Goal: Task Accomplishment & Management: Complete application form

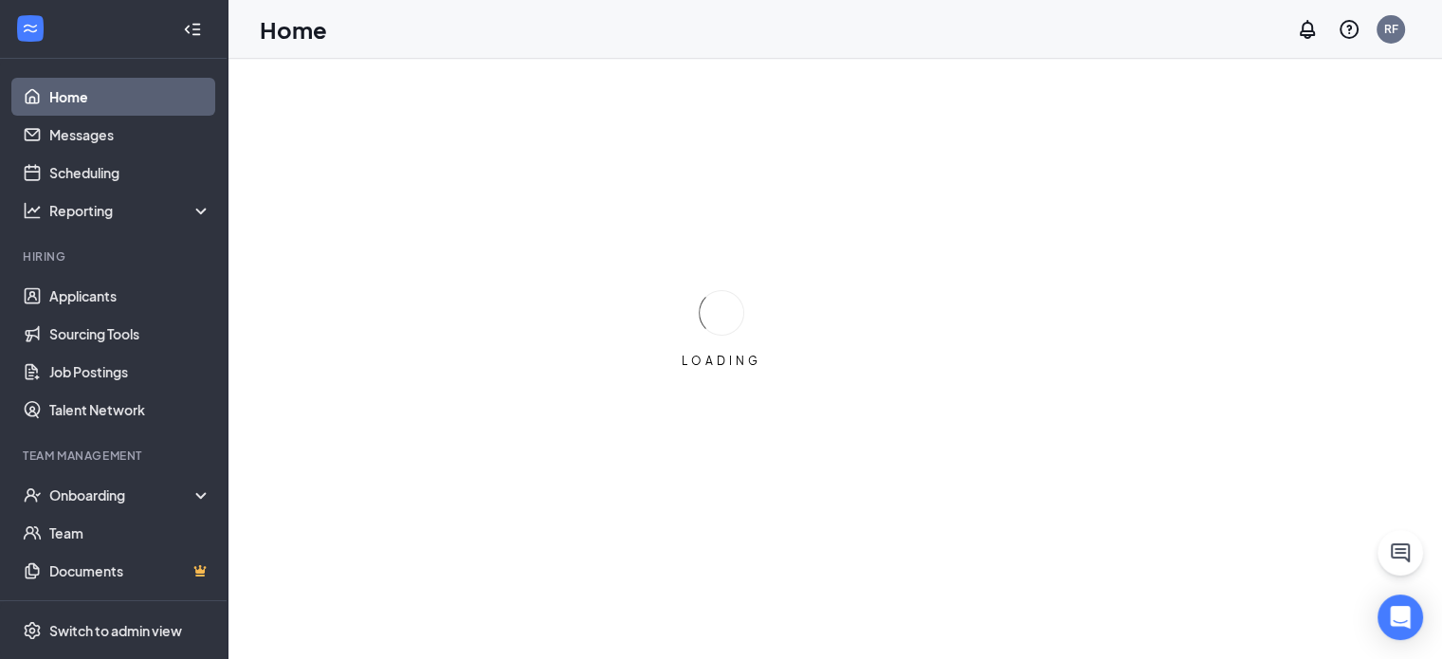
click at [209, 302] on ul "Applicants Sourcing Tools Job Postings Talent Network" at bounding box center [113, 353] width 227 height 152
click at [200, 302] on link "Applicants" at bounding box center [130, 296] width 162 height 38
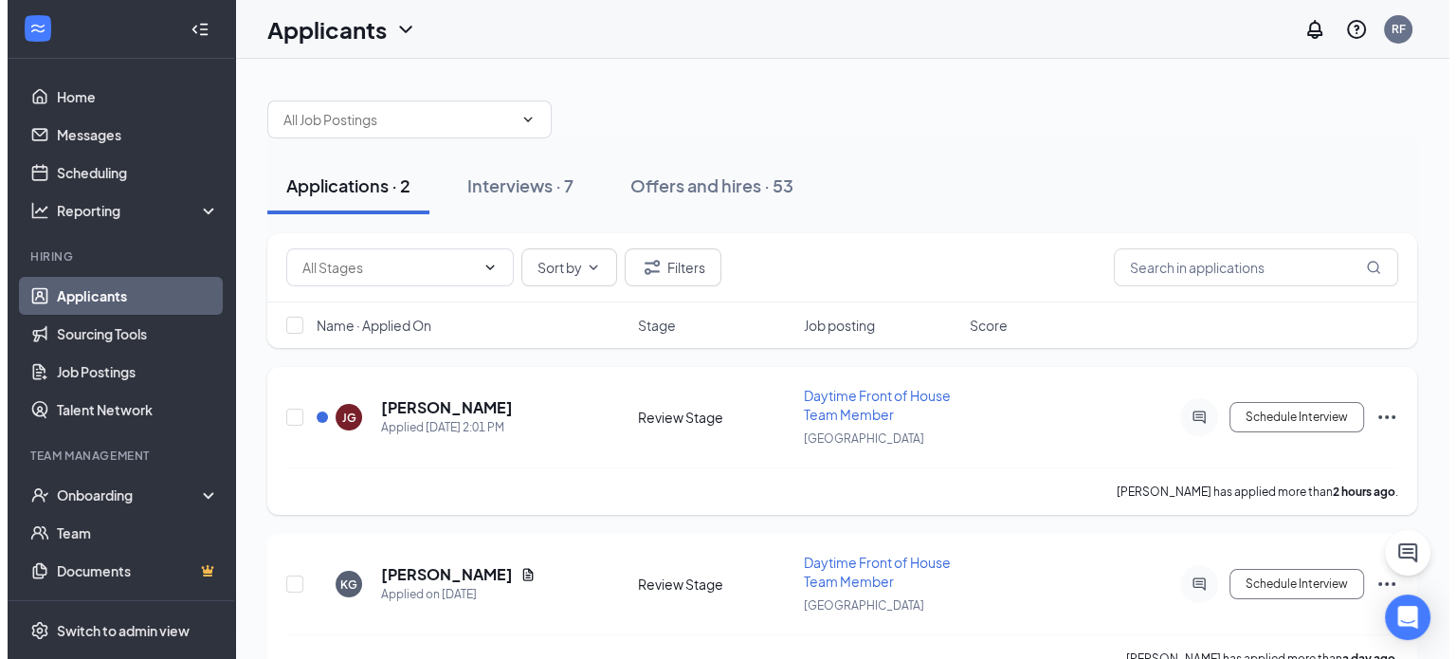
scroll to position [41, 0]
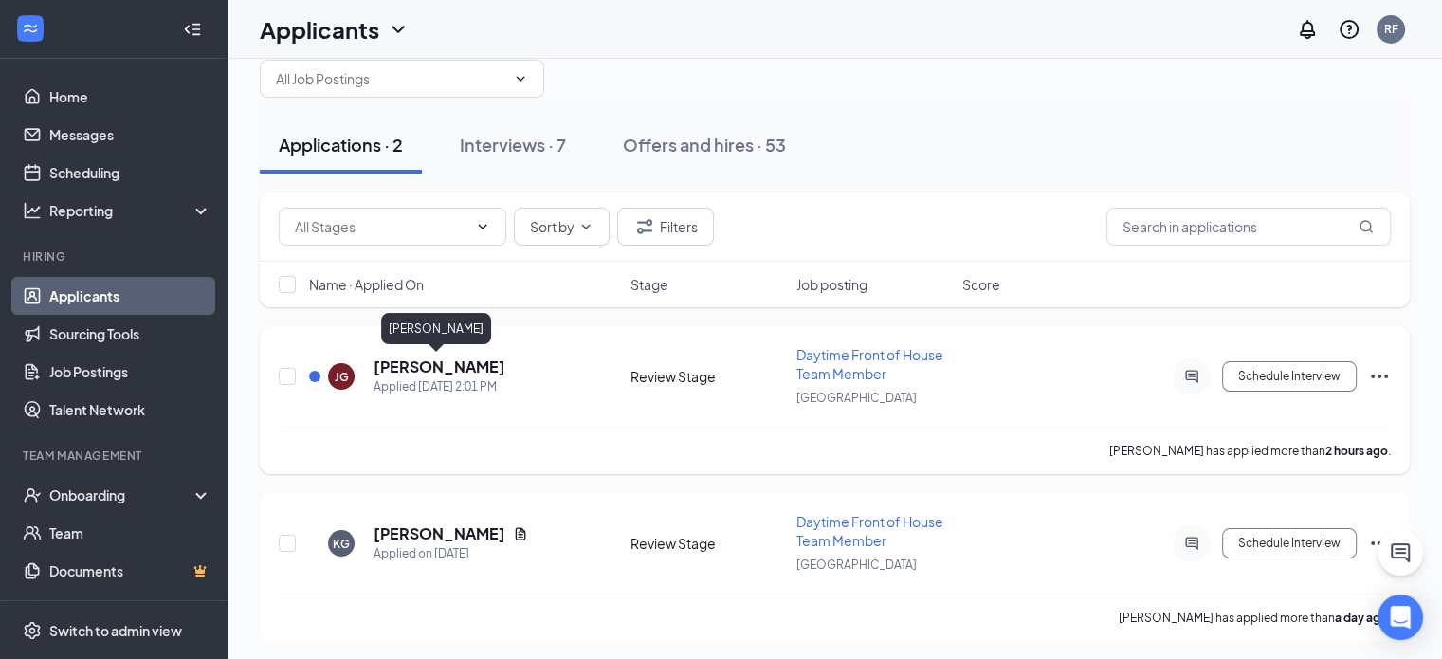
click at [448, 363] on h5 "[PERSON_NAME]" at bounding box center [440, 367] width 132 height 21
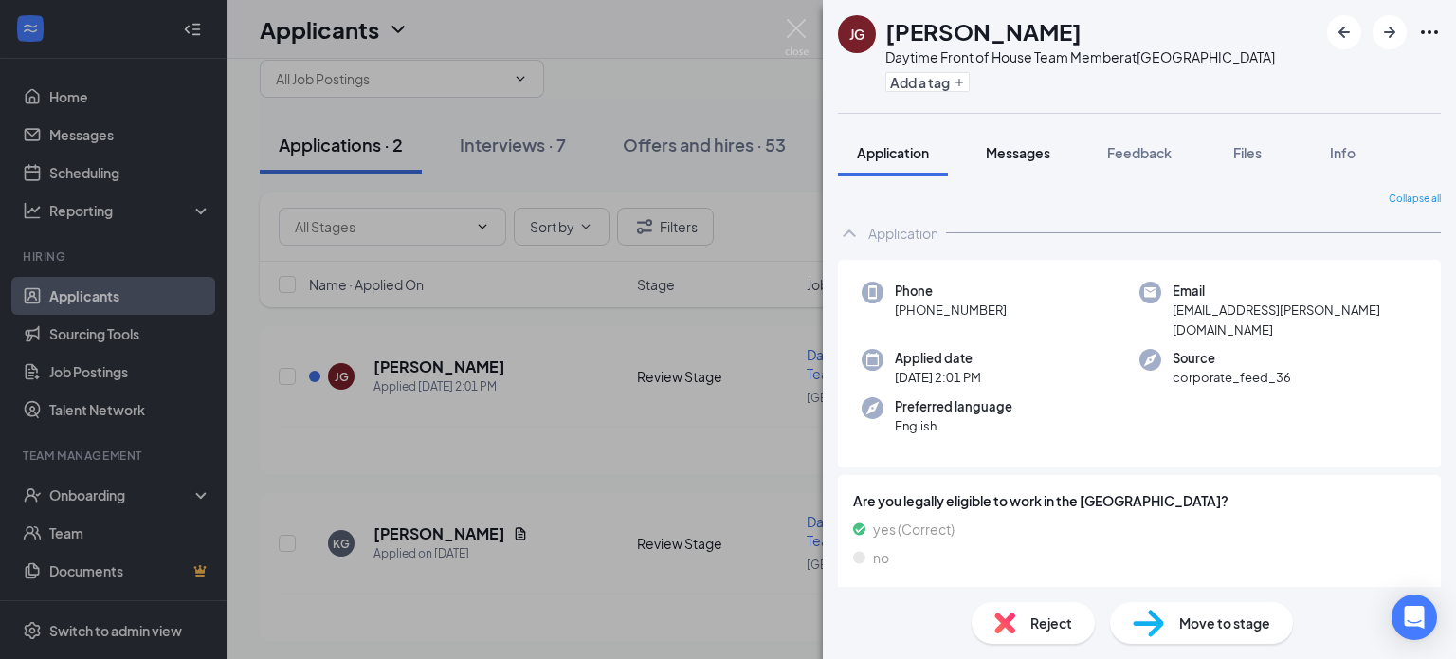
click at [1028, 165] on button "Messages" at bounding box center [1018, 152] width 102 height 47
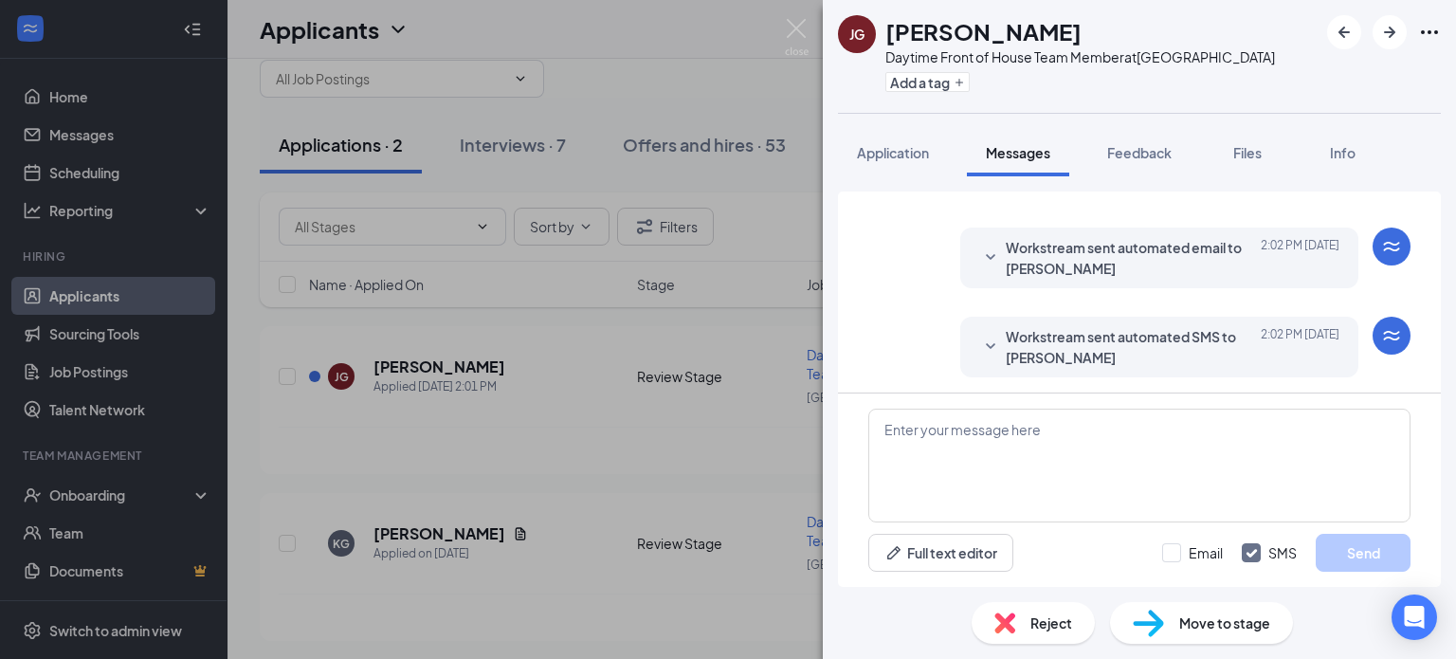
scroll to position [175, 0]
click at [1157, 133] on button "Feedback" at bounding box center [1140, 152] width 102 height 47
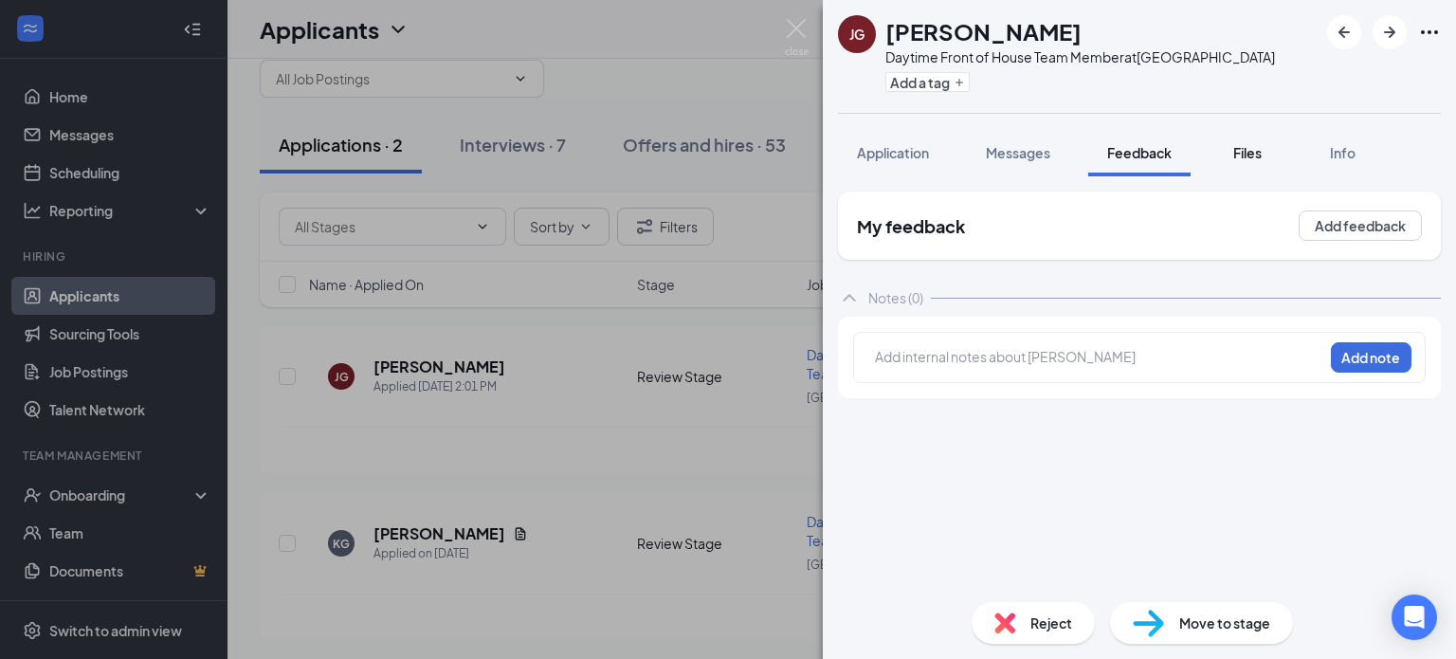
click at [1221, 159] on button "Files" at bounding box center [1248, 152] width 76 height 47
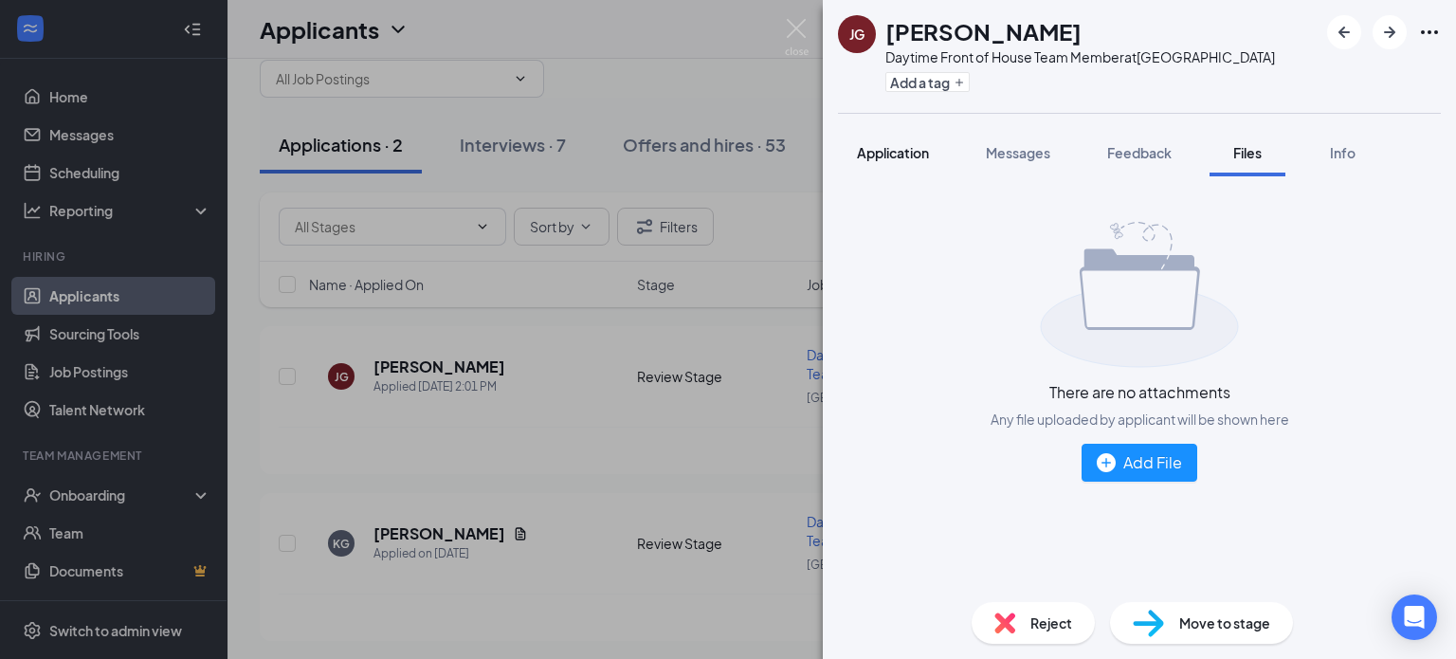
click at [907, 162] on button "Application" at bounding box center [893, 152] width 110 height 47
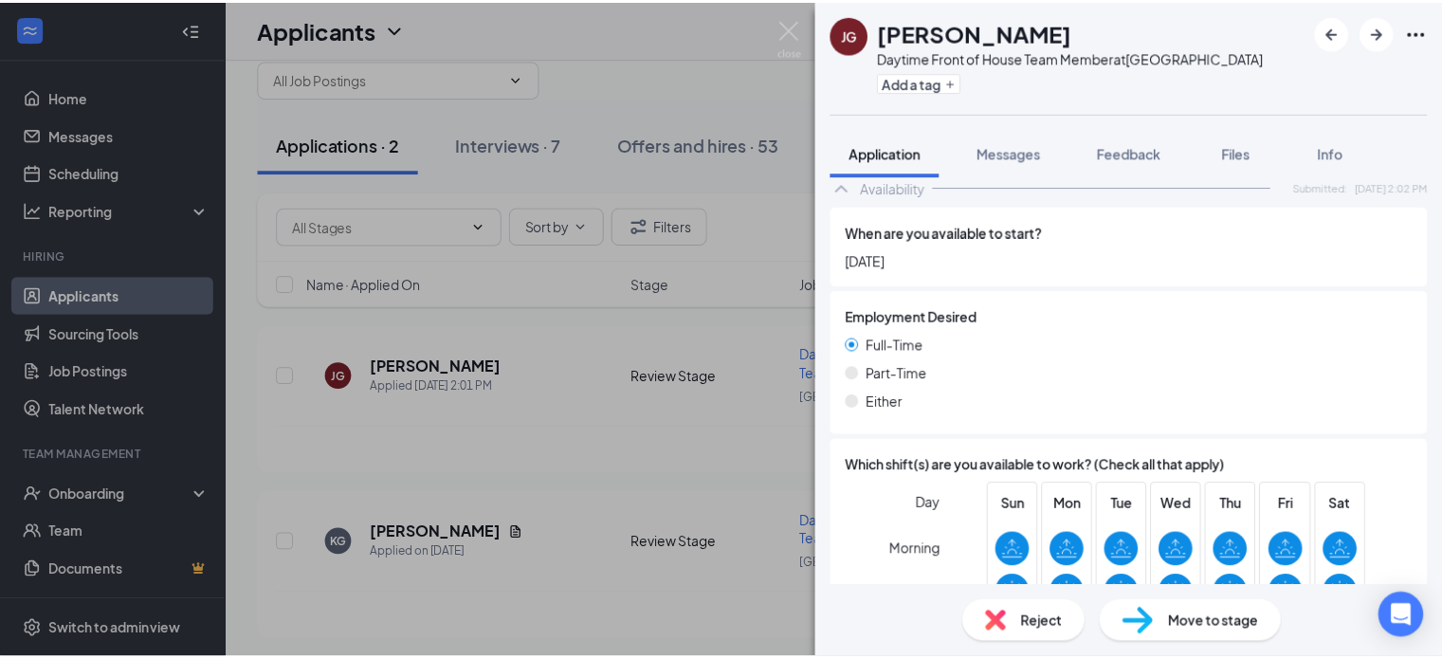
scroll to position [1346, 0]
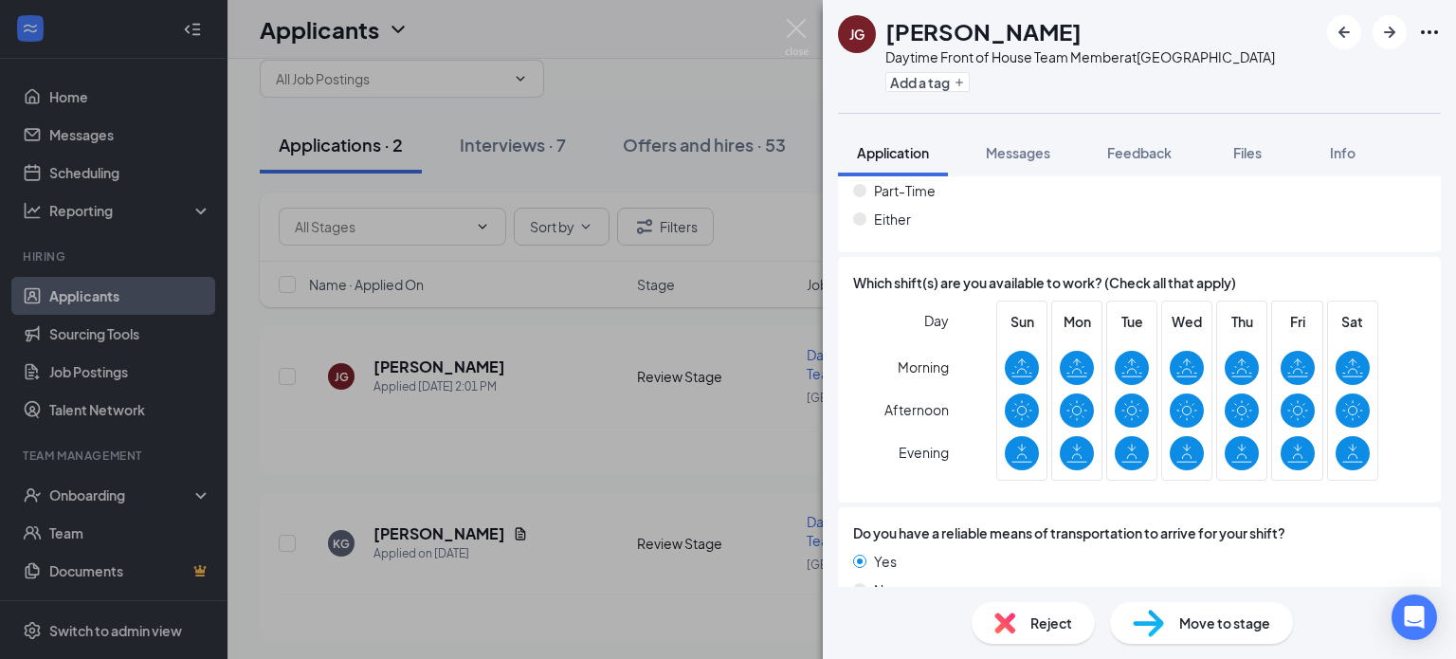
click at [630, 441] on div "[PERSON_NAME] [PERSON_NAME] Front of House Team Member at [GEOGRAPHIC_DATA] Add…" at bounding box center [728, 329] width 1456 height 659
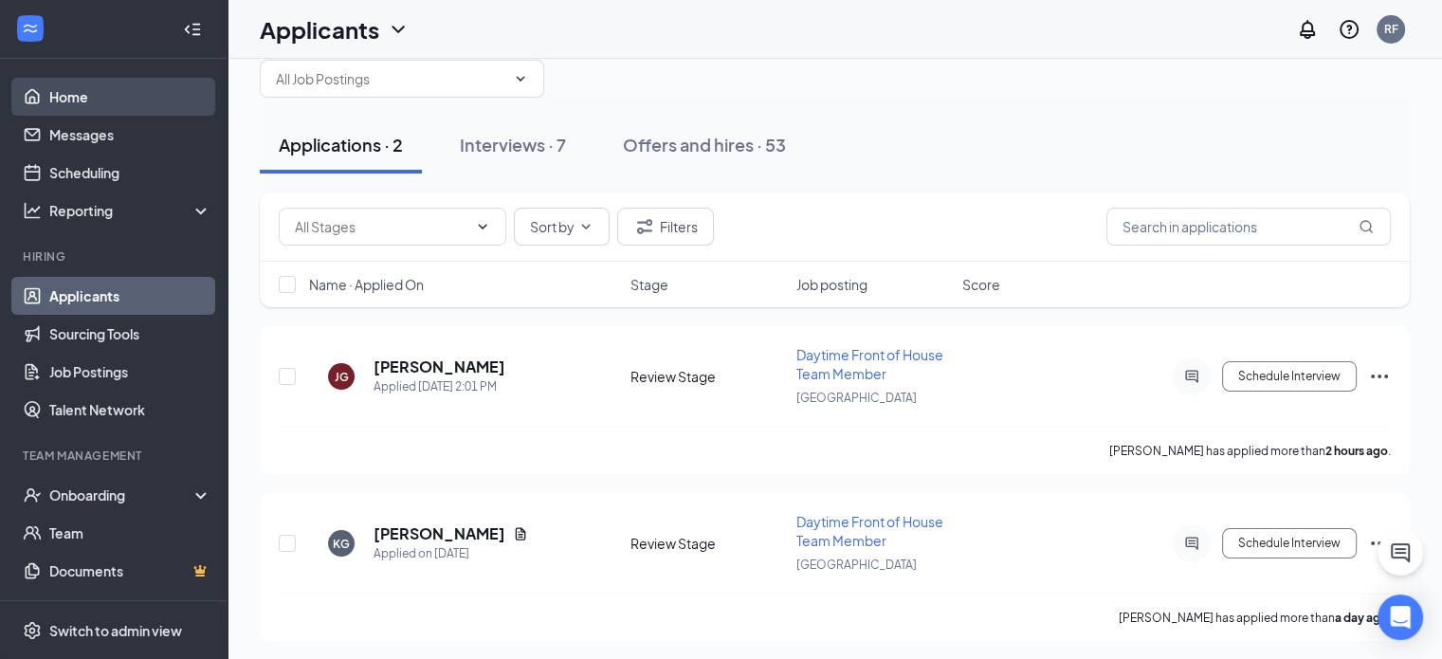
click at [112, 84] on link "Home" at bounding box center [130, 97] width 162 height 38
